Goal: Navigation & Orientation: Find specific page/section

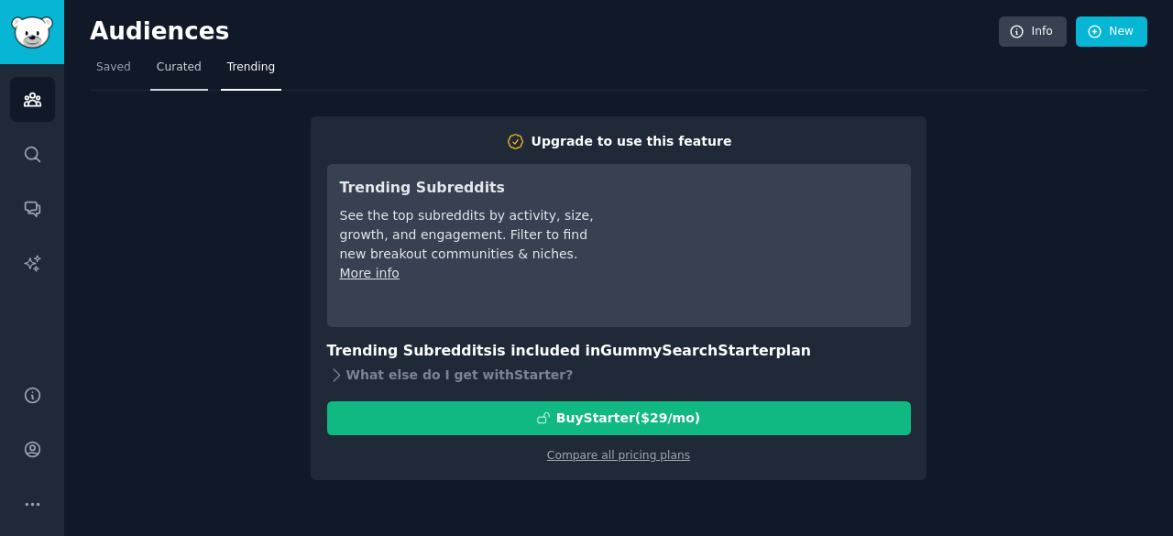
click at [172, 67] on span "Curated" at bounding box center [179, 68] width 45 height 17
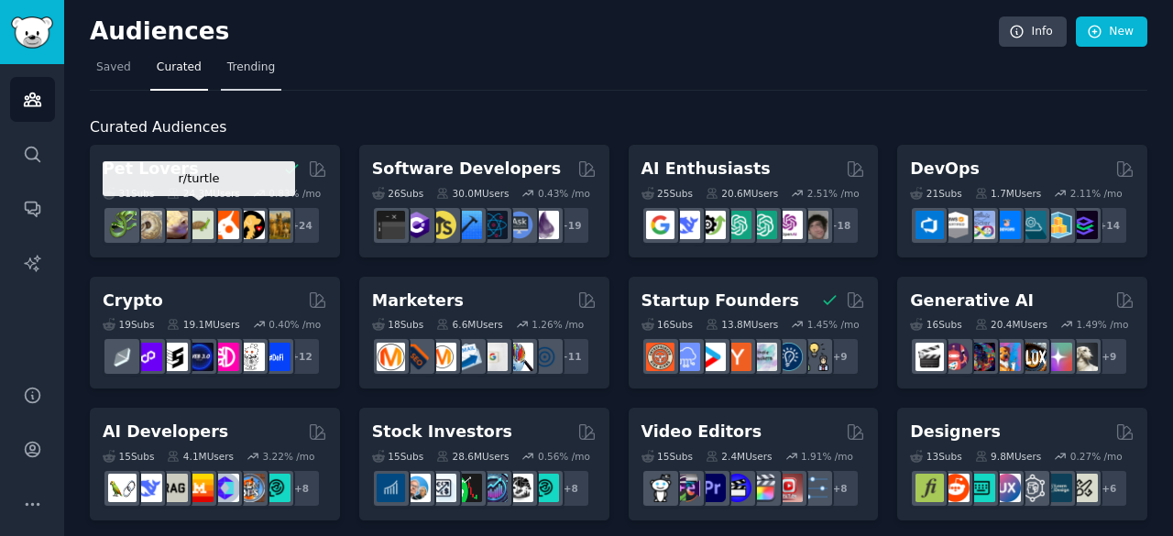
click at [245, 71] on span "Trending" at bounding box center [251, 68] width 48 height 17
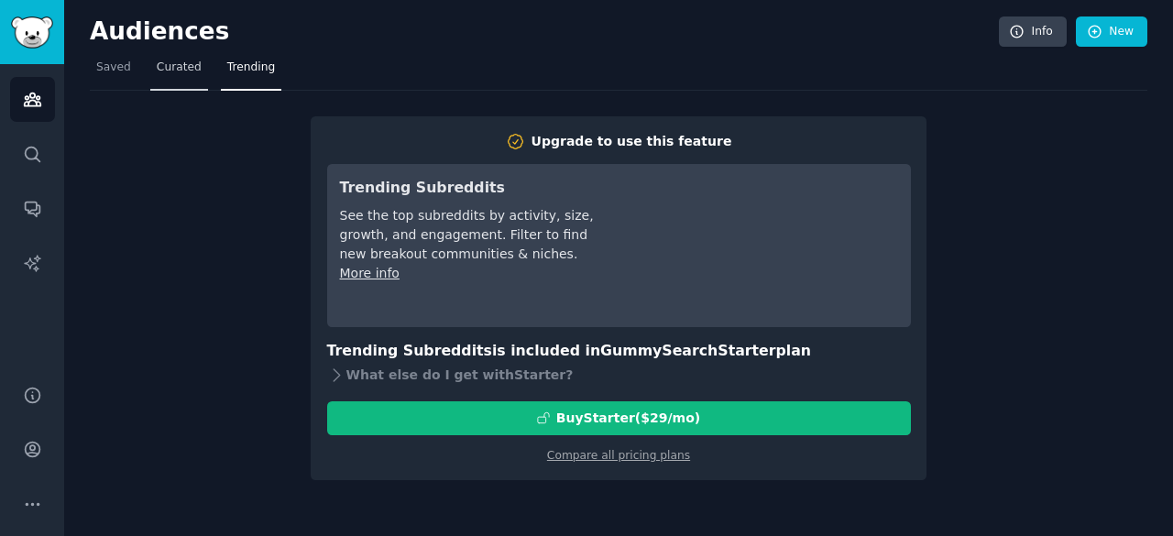
click at [175, 67] on span "Curated" at bounding box center [179, 68] width 45 height 17
